Goal: Check status: Check status

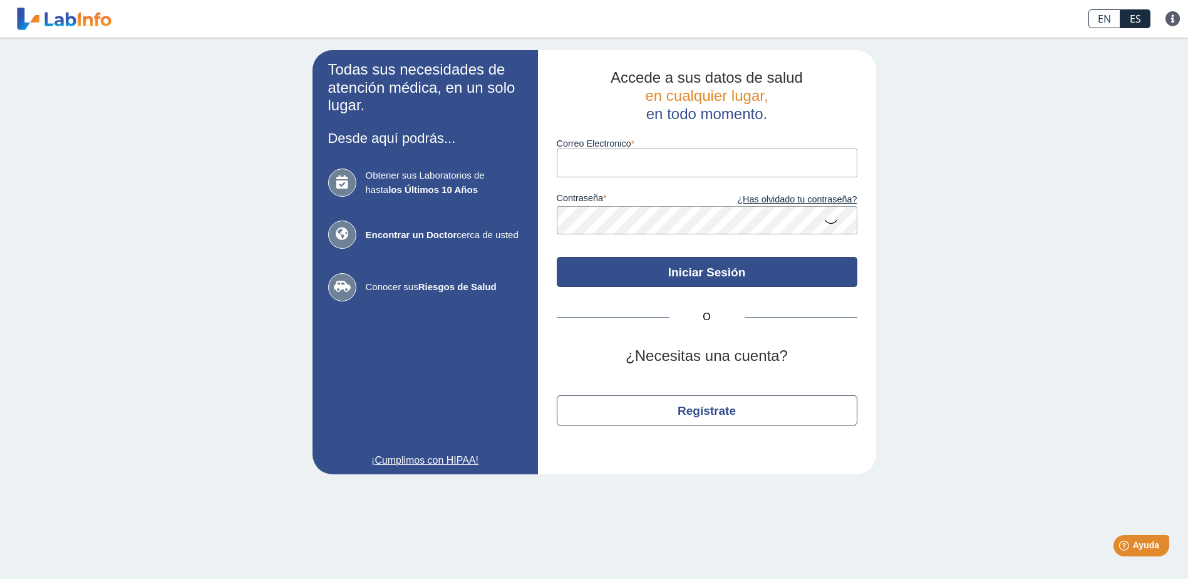
type input "[EMAIL_ADDRESS][DOMAIN_NAME]"
click at [639, 271] on button "Iniciar Sesión" at bounding box center [707, 272] width 301 height 30
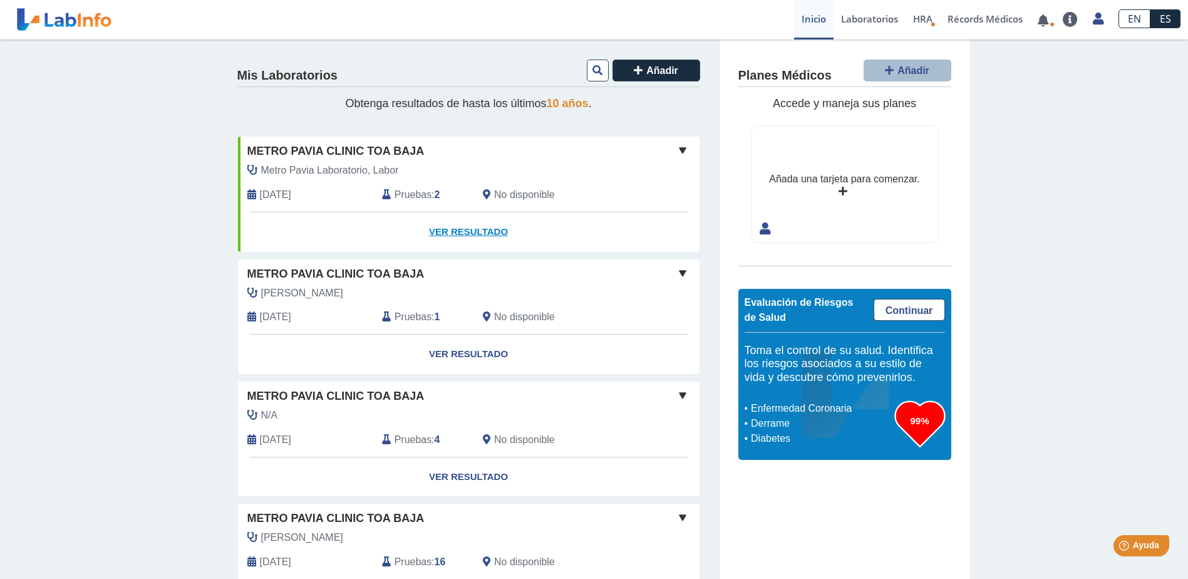
click at [469, 226] on link "Ver Resultado" at bounding box center [469, 231] width 462 height 39
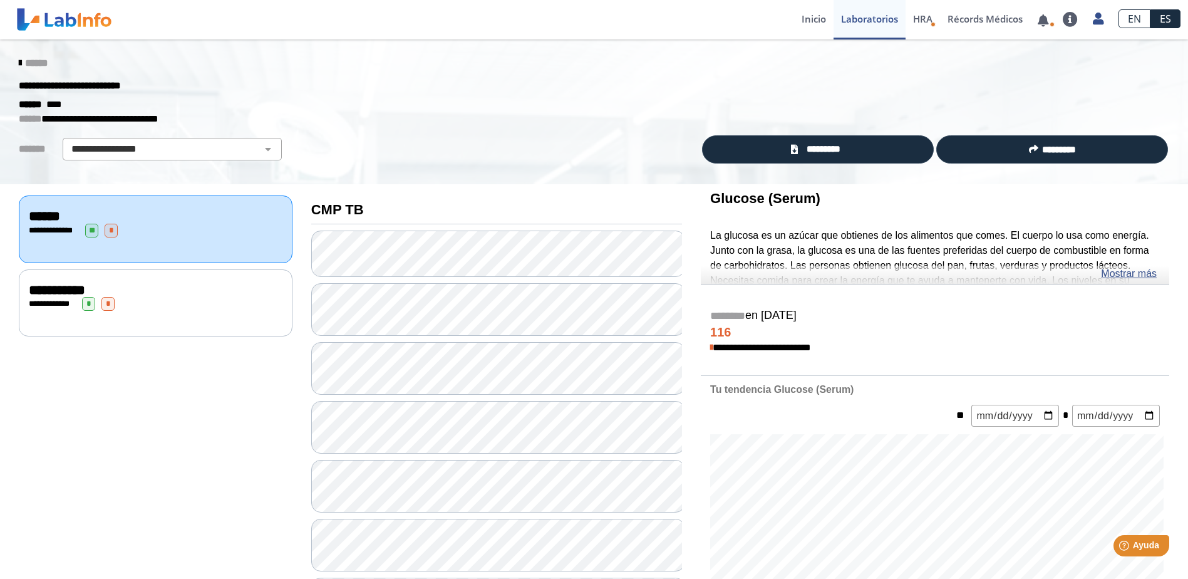
click at [180, 321] on div "**********" at bounding box center [156, 302] width 274 height 67
